Goal: Information Seeking & Learning: Check status

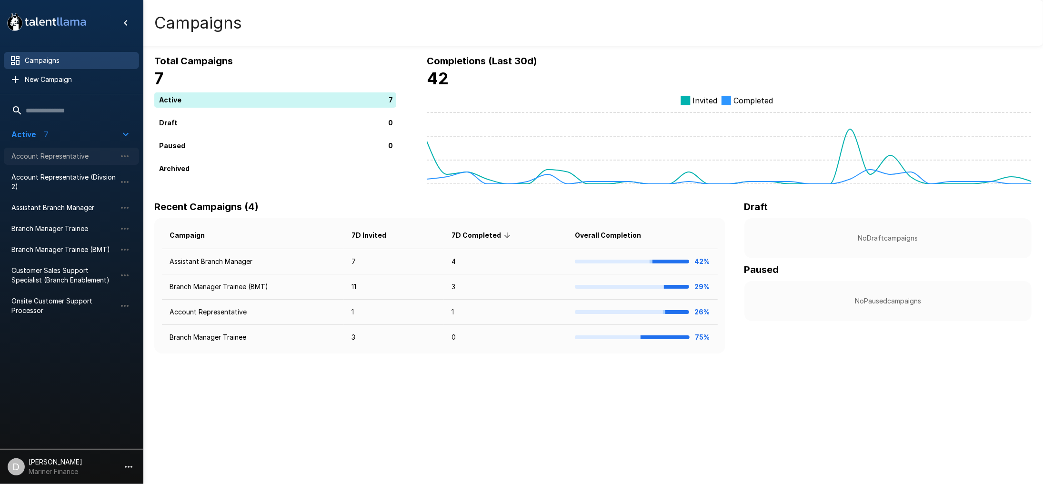
click at [59, 155] on span "Account Representative" at bounding box center [63, 156] width 105 height 10
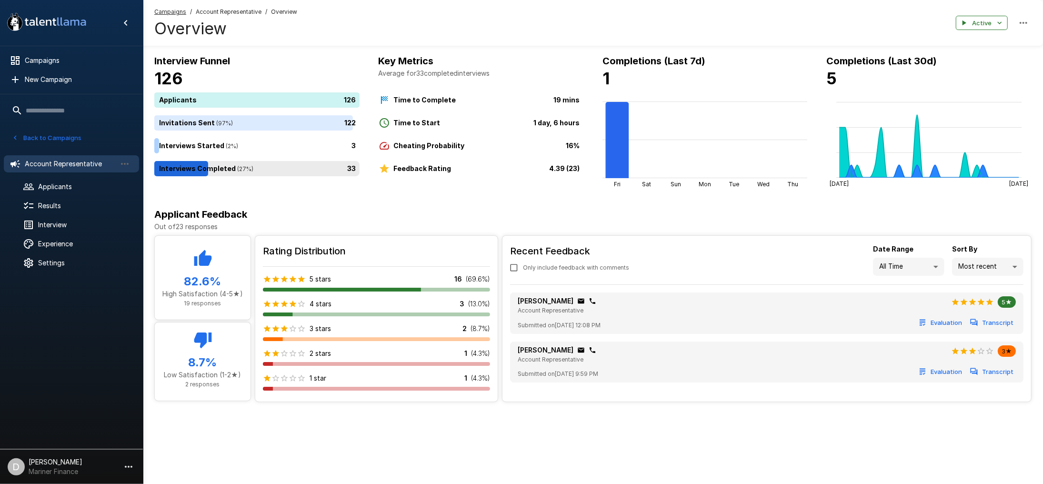
click at [262, 167] on div "33" at bounding box center [258, 168] width 209 height 15
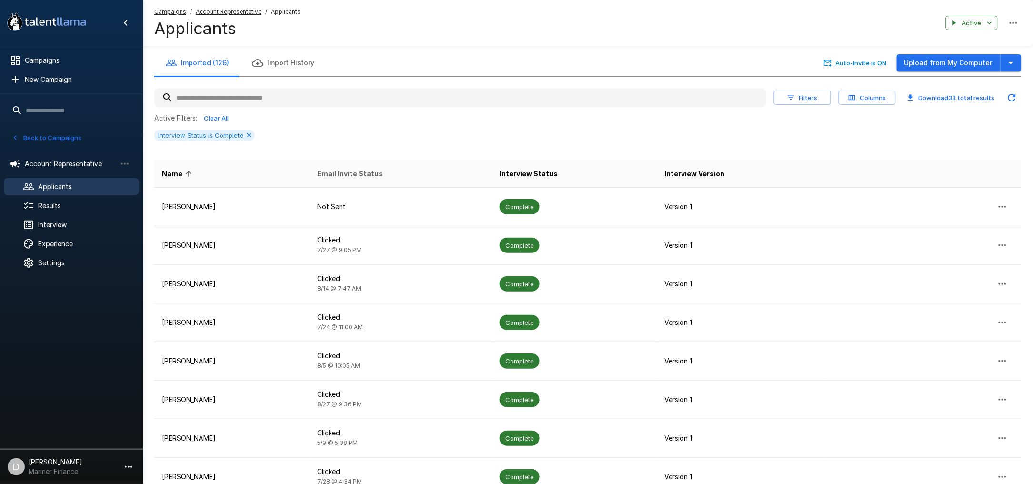
click at [377, 175] on span "Email Invite Status" at bounding box center [350, 173] width 66 height 11
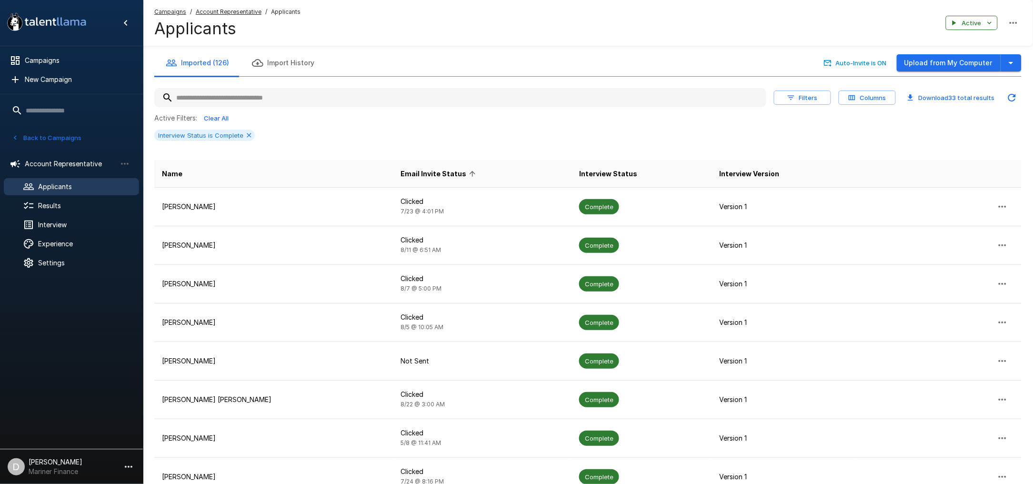
click at [401, 175] on span "Email Invite Status" at bounding box center [440, 173] width 78 height 11
click at [401, 173] on span "Email Invite Status" at bounding box center [440, 173] width 78 height 11
click at [401, 170] on span "Email Invite Status" at bounding box center [440, 173] width 78 height 11
click at [181, 174] on span "Name" at bounding box center [172, 173] width 20 height 11
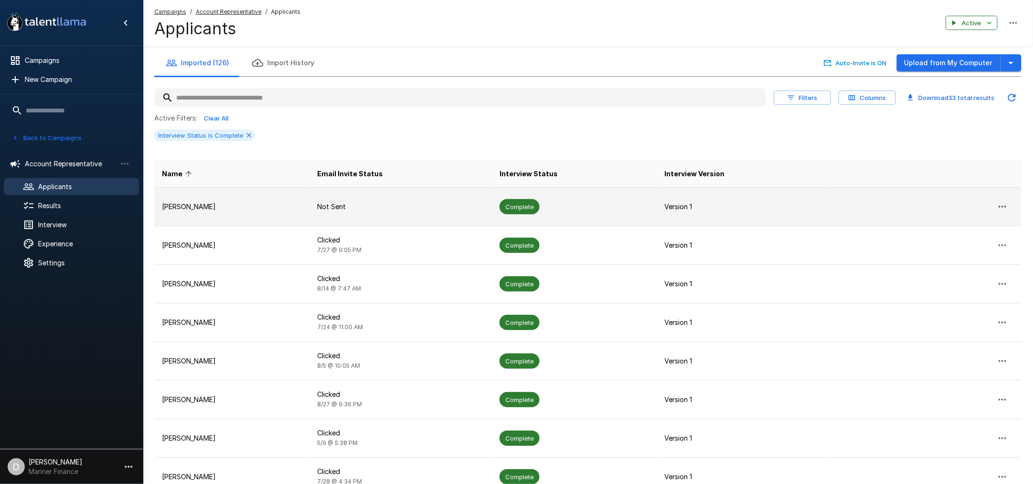
scroll to position [160, 0]
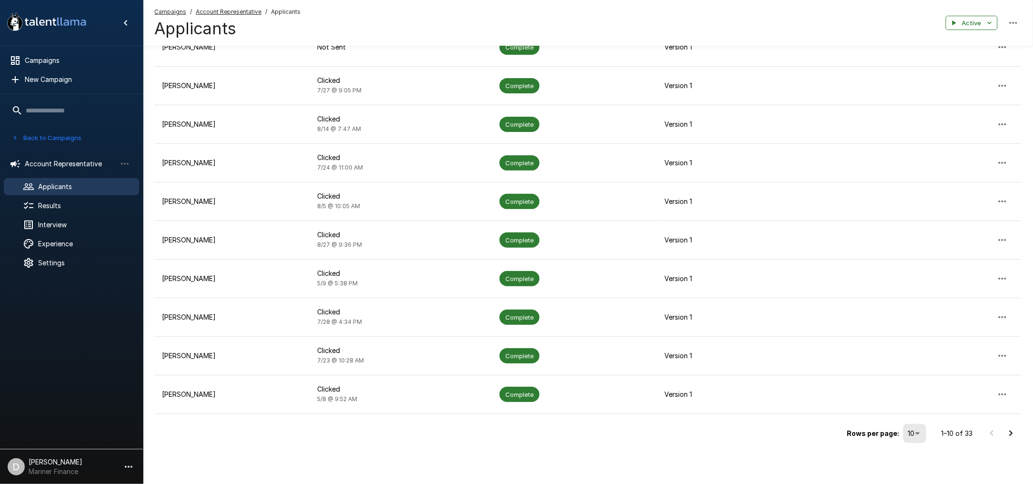
click at [458, 434] on div "Rows per page: 10 ** 1–10 of 33" at bounding box center [588, 430] width 868 height 32
click at [40, 134] on button "Back to Campaigns" at bounding box center [47, 138] width 74 height 15
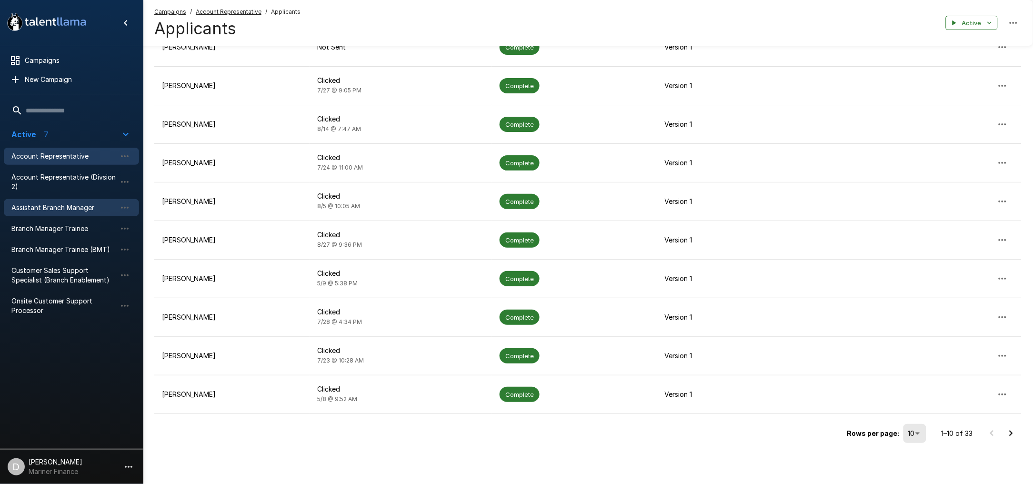
click at [57, 200] on div "Assistant Branch Manager" at bounding box center [71, 207] width 135 height 17
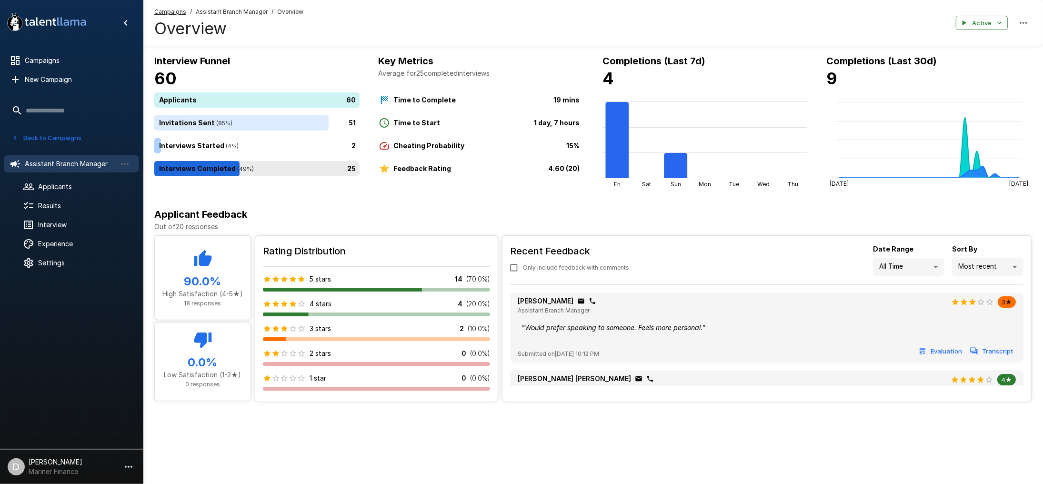
click at [224, 164] on div "25" at bounding box center [258, 168] width 209 height 15
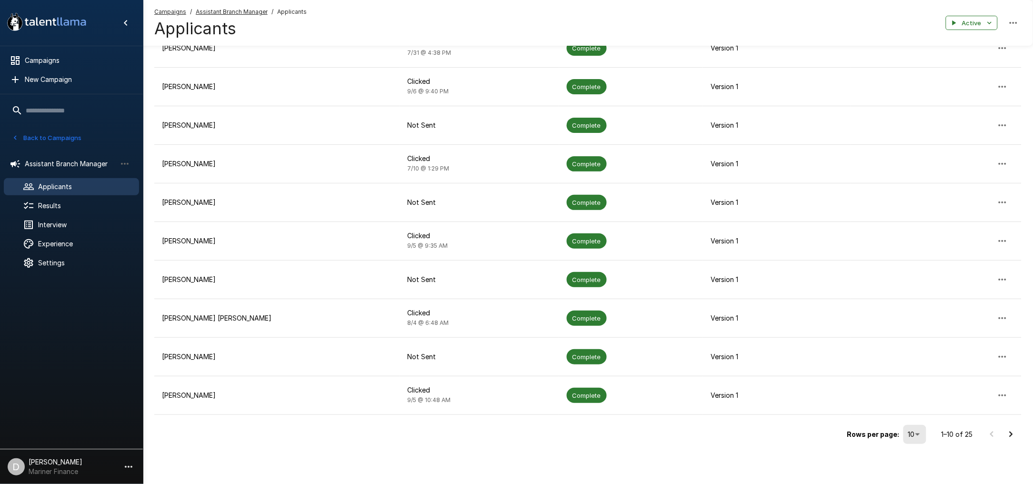
scroll to position [160, 0]
click at [29, 132] on button "Back to Campaigns" at bounding box center [47, 138] width 74 height 15
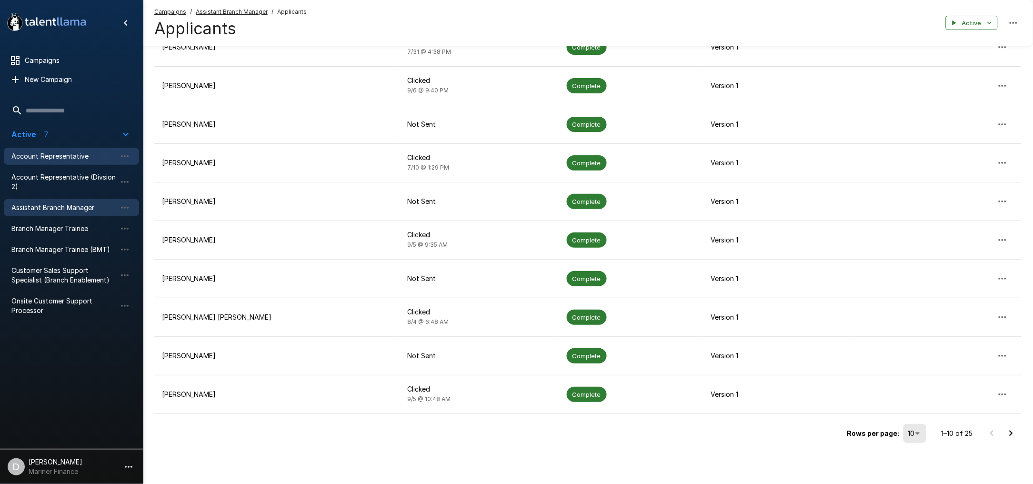
click at [44, 153] on span "Account Representative" at bounding box center [63, 156] width 105 height 10
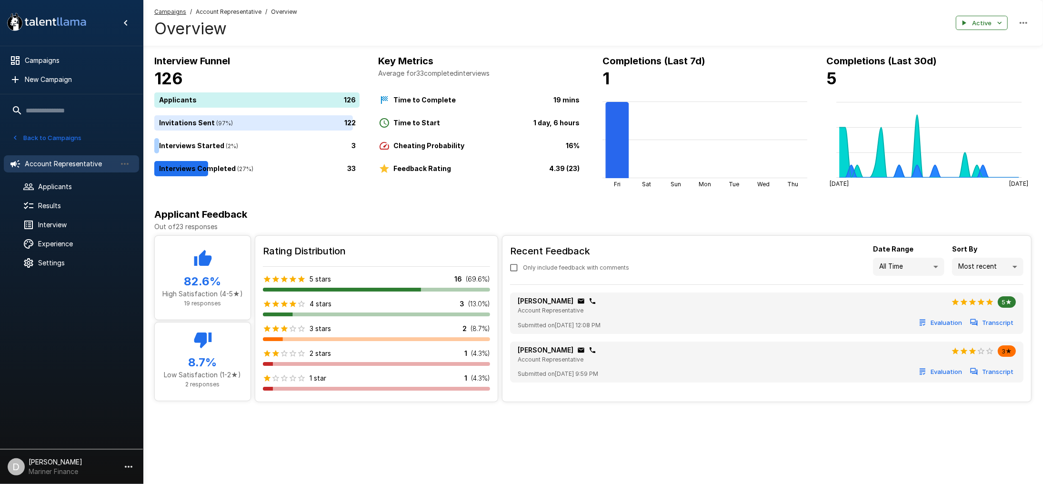
click at [66, 138] on button "Back to Campaigns" at bounding box center [47, 138] width 74 height 15
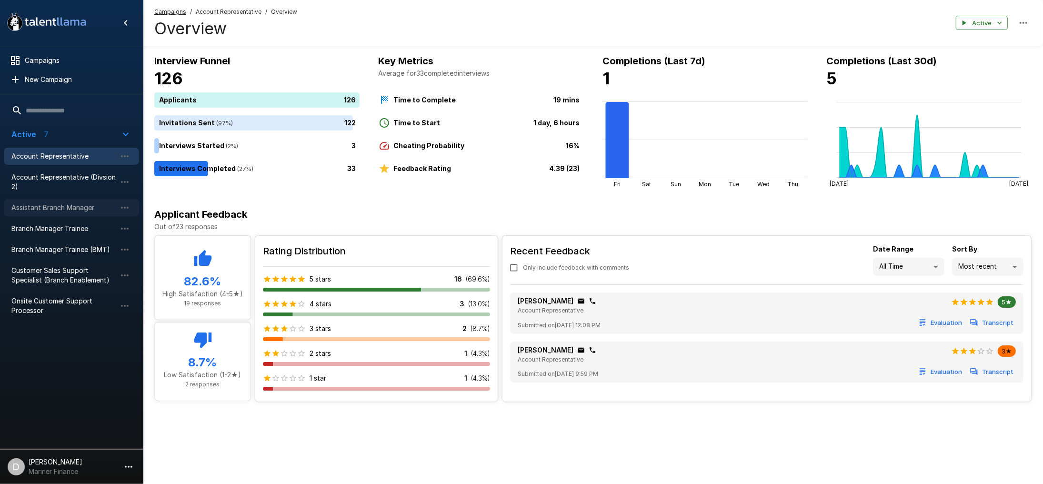
click at [57, 207] on span "Assistant Branch Manager" at bounding box center [63, 208] width 105 height 10
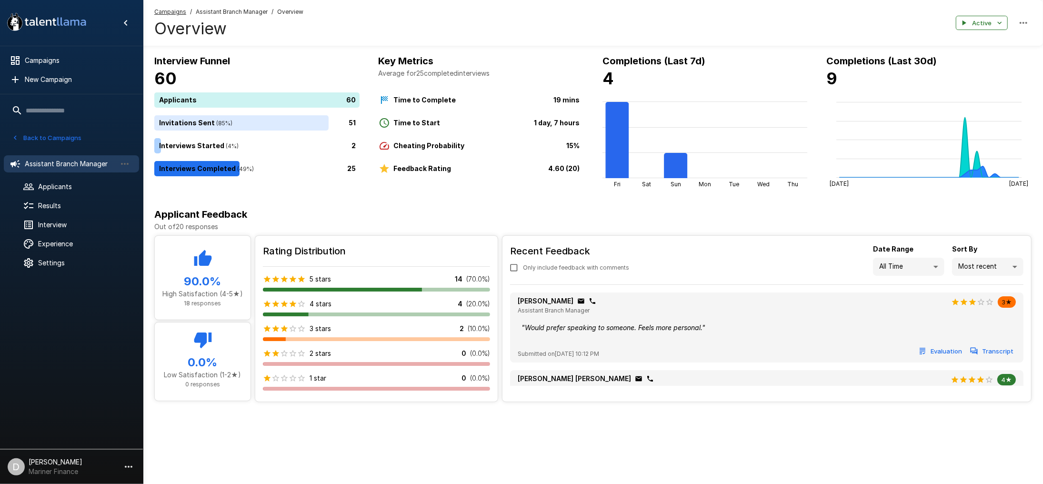
click at [48, 134] on button "Back to Campaigns" at bounding box center [47, 138] width 74 height 15
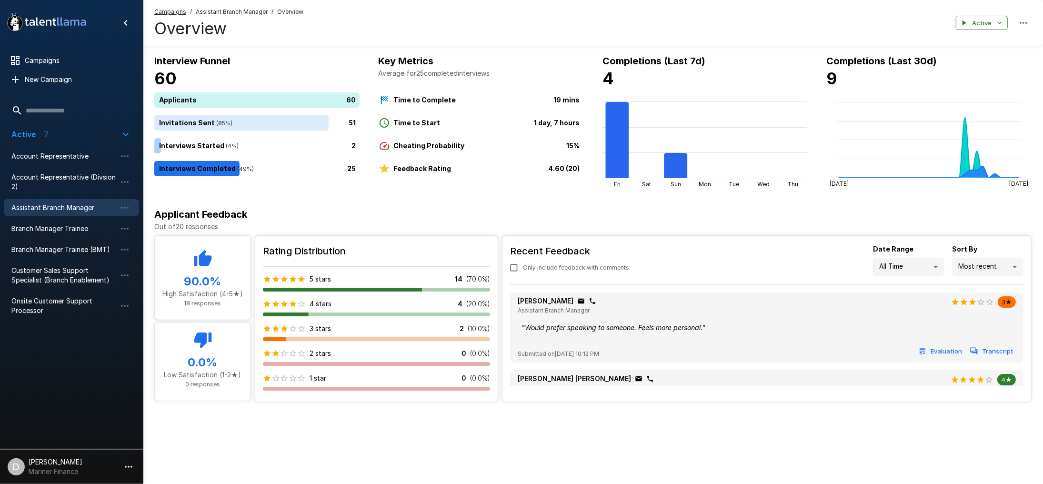
click at [1026, 24] on icon "button" at bounding box center [1023, 22] width 11 height 11
drag, startPoint x: 719, startPoint y: 25, endPoint x: 383, endPoint y: 56, distance: 337.3
click at [718, 25] on div at bounding box center [521, 242] width 1043 height 484
click at [327, 423] on div "Interview Funnel 60 Applicants 60 Invitations Sent ( 85 %) 51 Interviews Starte…" at bounding box center [593, 220] width 900 height 440
click at [59, 153] on span "Account Representative" at bounding box center [63, 156] width 105 height 10
